Goal: Find specific page/section

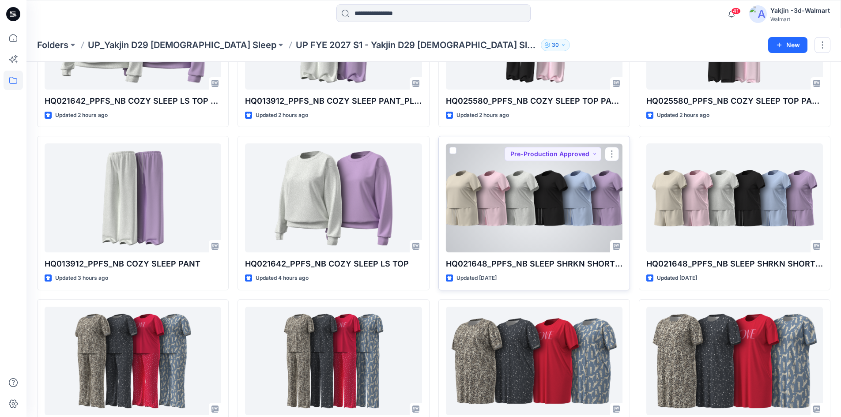
scroll to position [353, 0]
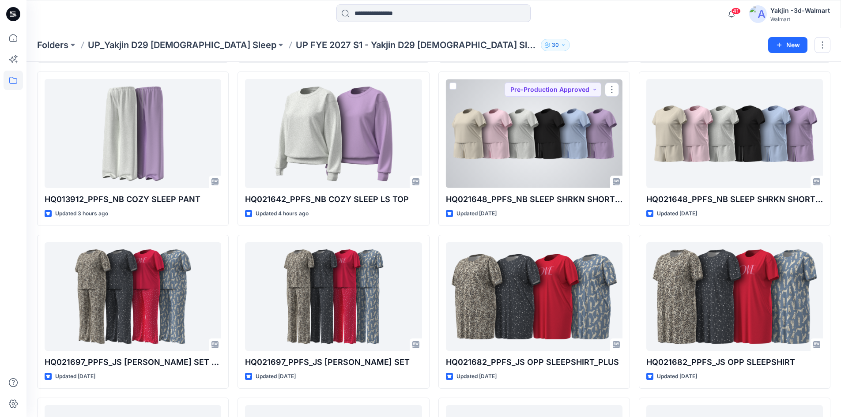
click at [542, 132] on div at bounding box center [534, 133] width 177 height 109
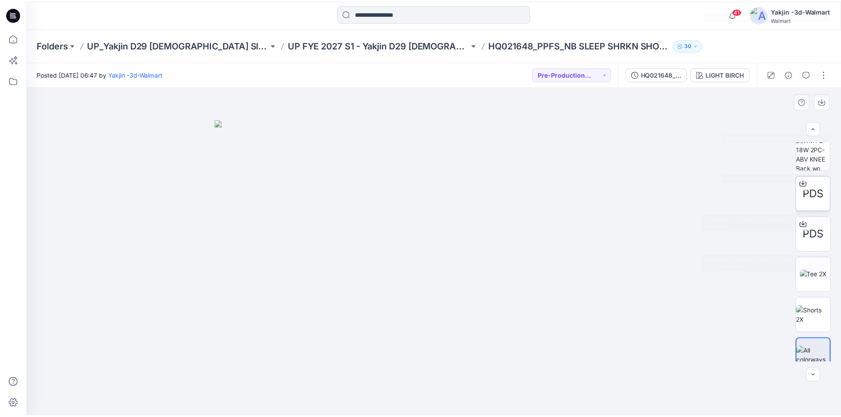
scroll to position [302, 0]
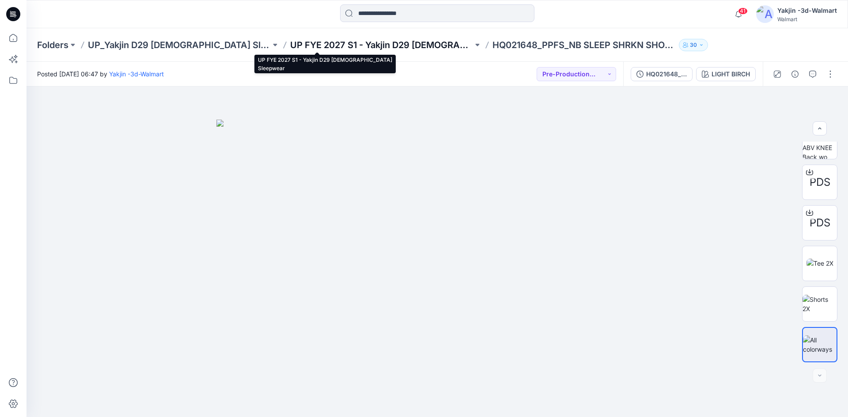
click at [340, 42] on p "UP FYE 2027 S1 - Yakjin D29 Ladies Sleepwear" at bounding box center [381, 45] width 183 height 12
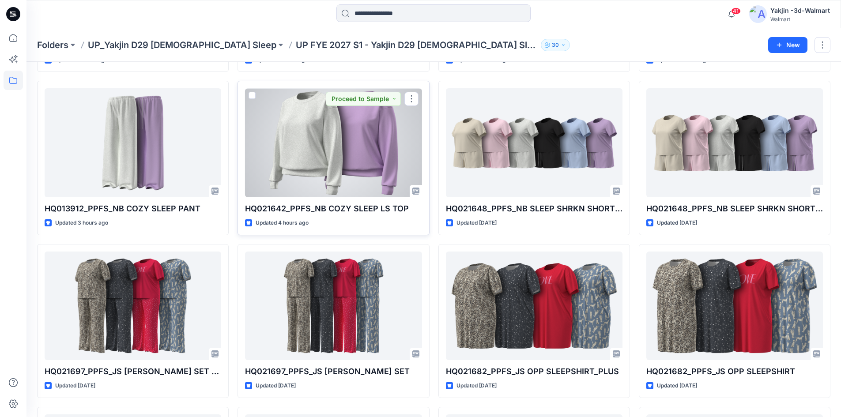
scroll to position [353, 0]
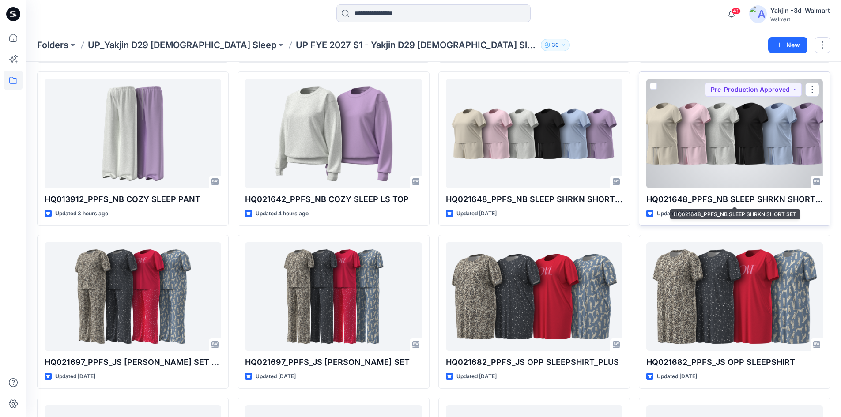
click at [718, 193] on div "HQ021648_PPFS_NB SLEEP SHRKN SHORT SET Updated 3 days ago Pre-Production Approv…" at bounding box center [735, 149] width 192 height 154
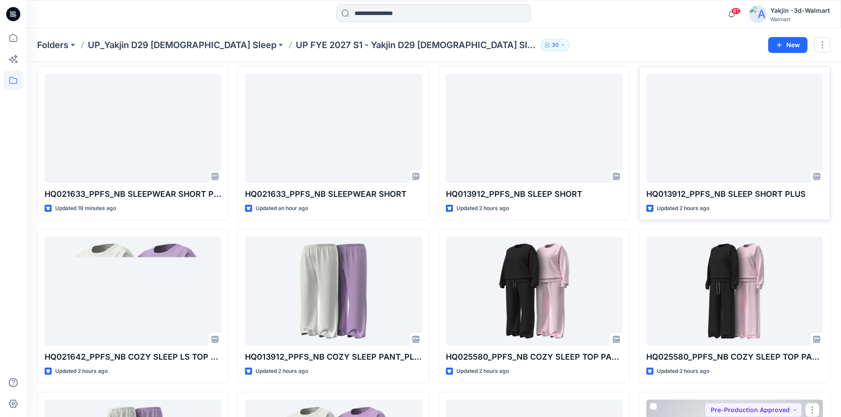
scroll to position [0, 0]
